Goal: Information Seeking & Learning: Learn about a topic

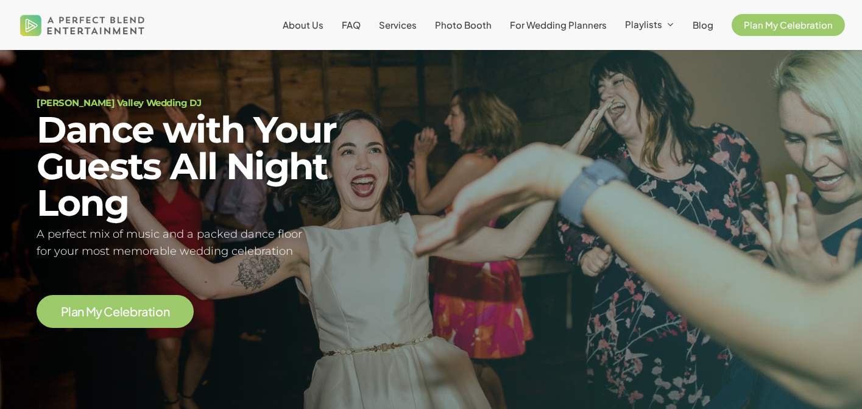
scroll to position [48, 0]
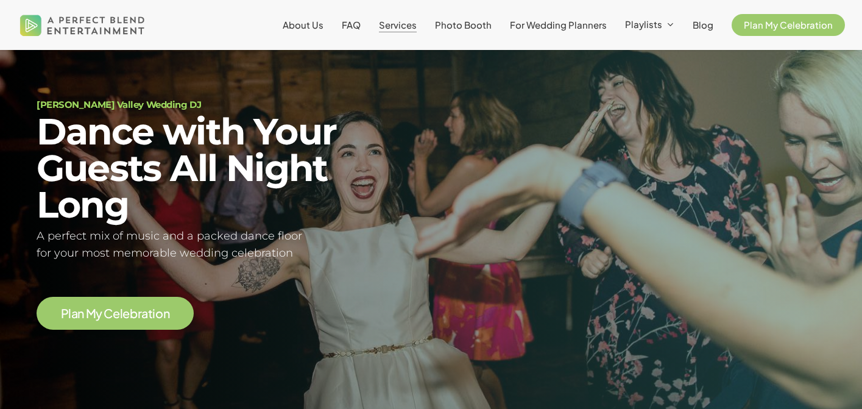
click at [399, 27] on span "Services" at bounding box center [398, 25] width 38 height 12
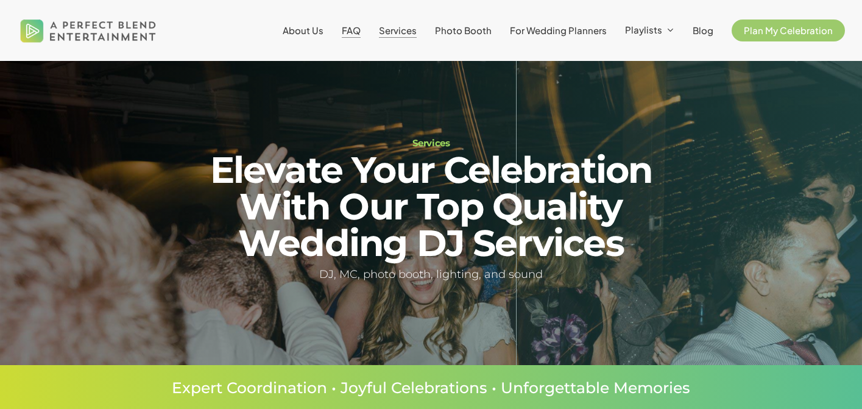
click at [359, 31] on span "FAQ" at bounding box center [351, 30] width 19 height 12
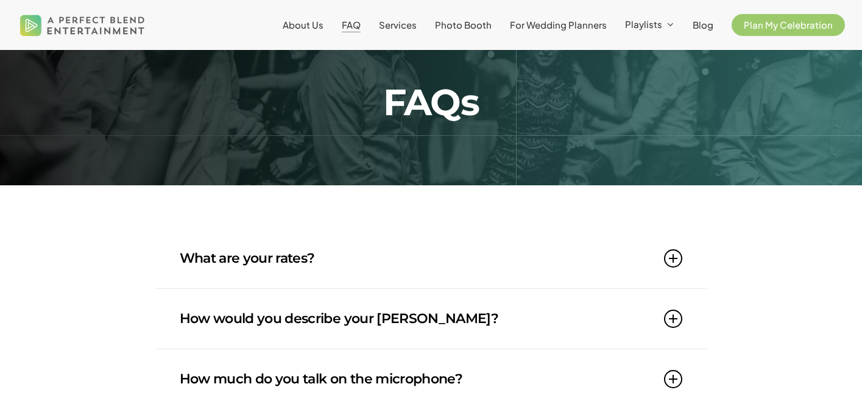
scroll to position [38, 0]
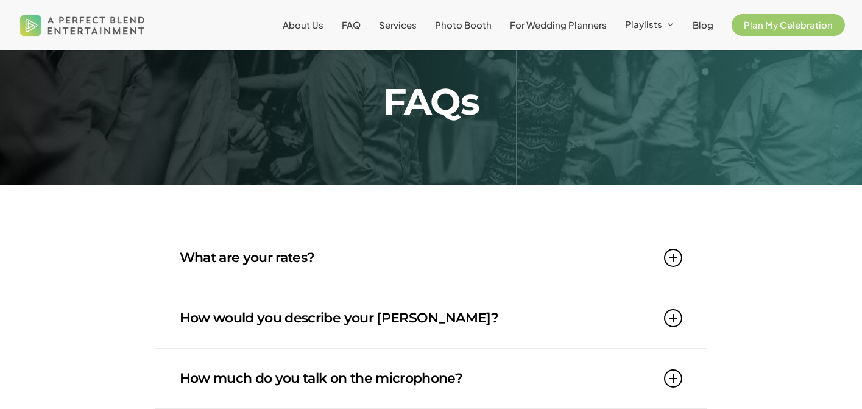
click at [582, 267] on link "What are your rates?" at bounding box center [431, 258] width 503 height 60
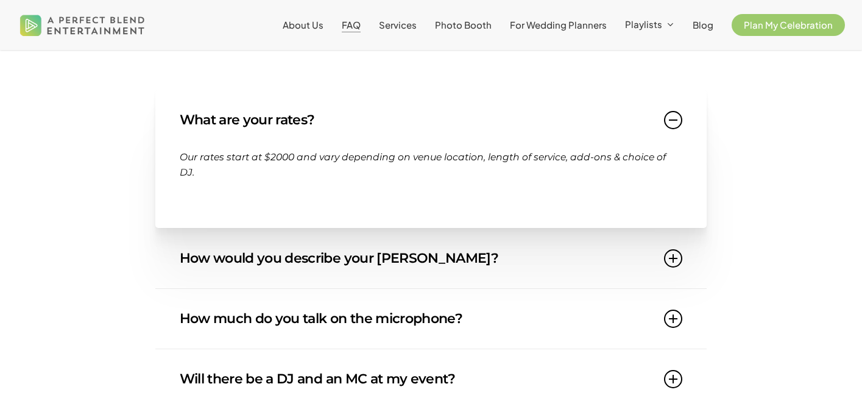
scroll to position [177, 0]
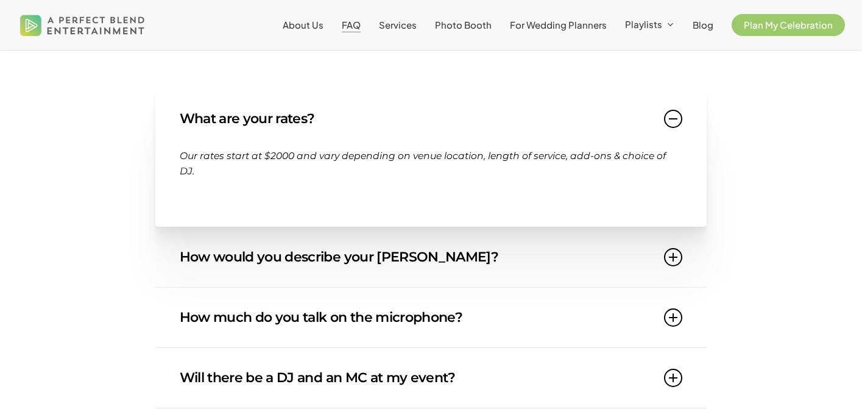
click at [465, 270] on link "How would you describe your [PERSON_NAME]?" at bounding box center [431, 257] width 503 height 60
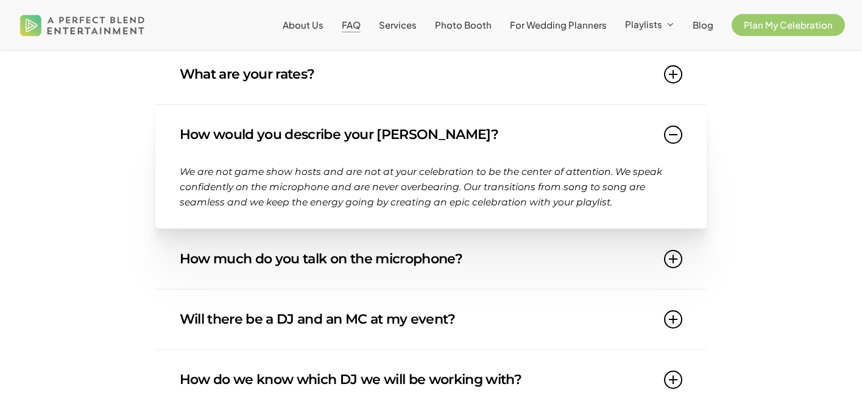
scroll to position [224, 0]
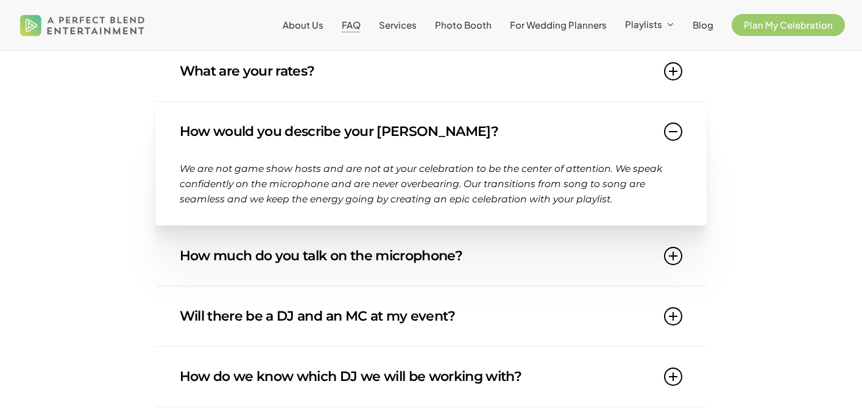
click at [506, 268] on link "How much do you talk on the microphone?" at bounding box center [431, 256] width 503 height 60
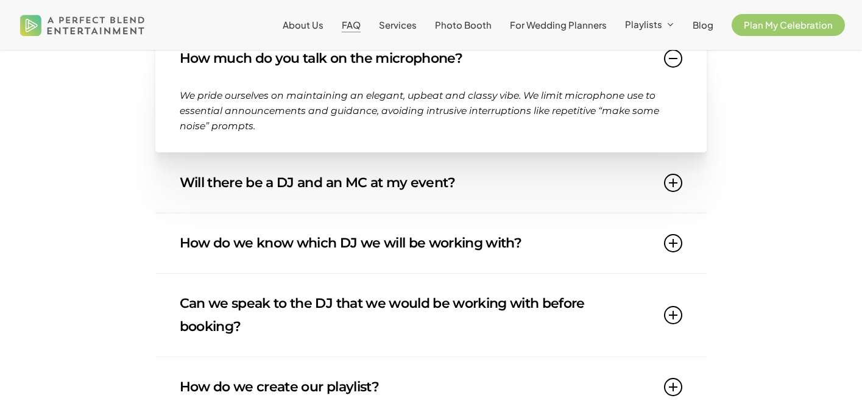
scroll to position [358, 0]
click at [512, 263] on link "How do we know which DJ we will be working with?" at bounding box center [431, 243] width 503 height 60
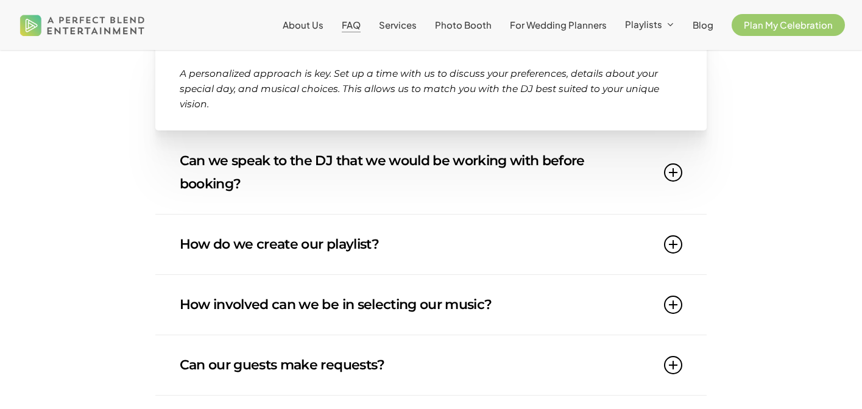
scroll to position [501, 0]
click at [498, 254] on link "How do we create our playlist?" at bounding box center [431, 244] width 503 height 60
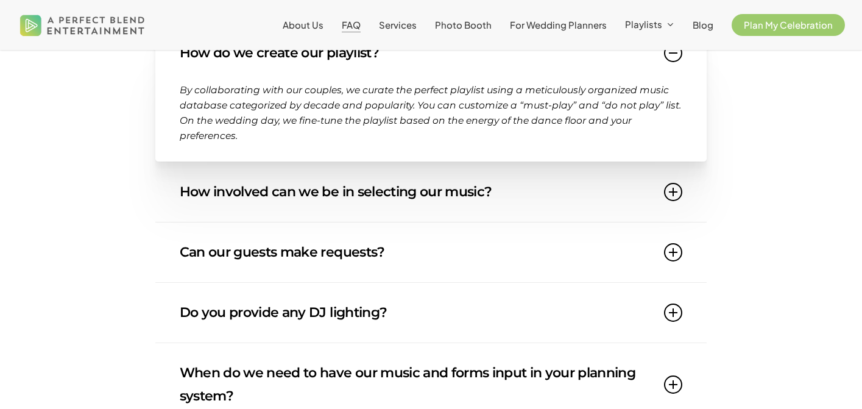
scroll to position [0, 0]
